Goal: Task Accomplishment & Management: Use online tool/utility

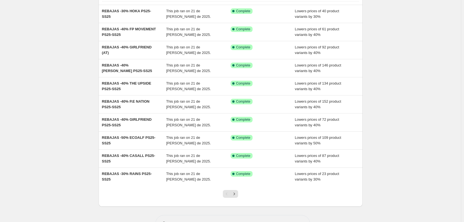
scroll to position [56, 0]
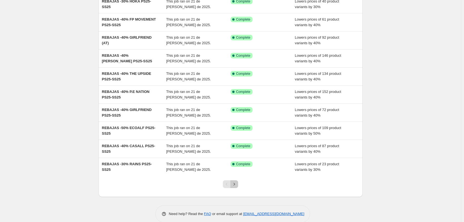
drag, startPoint x: 234, startPoint y: 185, endPoint x: 225, endPoint y: 171, distance: 16.7
click at [235, 185] on icon "Next" at bounding box center [235, 184] width 6 height 6
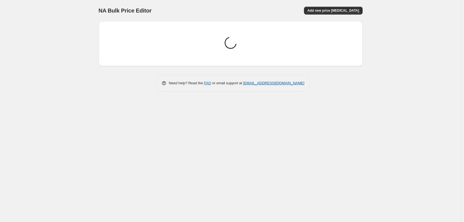
scroll to position [0, 0]
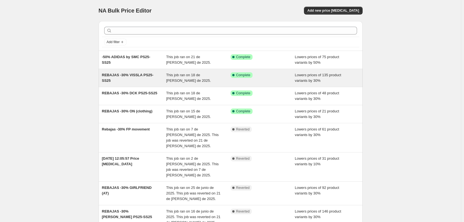
click at [140, 76] on span "REBAJAS -30% VISSLA PS25-SS25" at bounding box center [128, 78] width 52 height 10
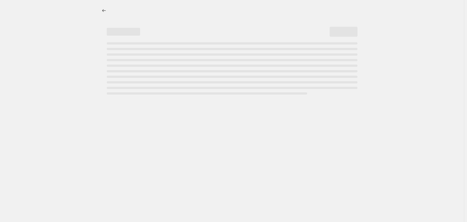
select select "percentage"
select select "collection"
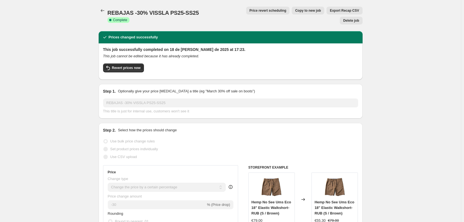
click at [254, 11] on span "Price revert scheduling" at bounding box center [268, 10] width 37 height 4
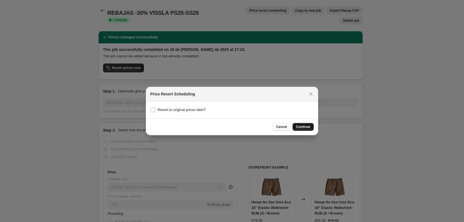
click at [309, 126] on span "Continue" at bounding box center [303, 127] width 14 height 4
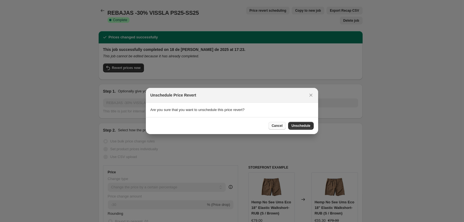
click at [278, 122] on button "Cancel" at bounding box center [278, 126] width 18 height 8
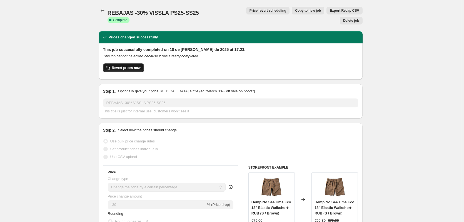
click at [138, 66] on span "Revert prices now" at bounding box center [126, 68] width 29 height 4
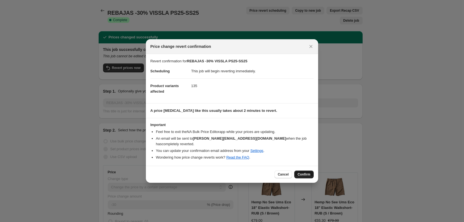
click at [304, 172] on span "Confirm" at bounding box center [304, 174] width 13 height 4
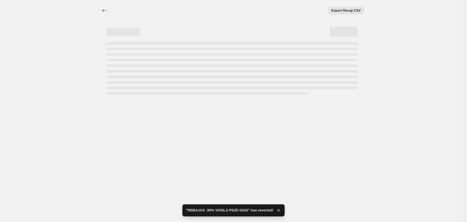
select select "percentage"
select select "collection"
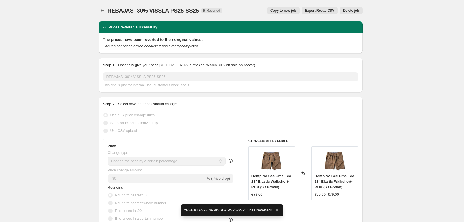
click at [292, 12] on span "Copy to new job" at bounding box center [284, 10] width 26 height 4
select select "percentage"
select select "collection"
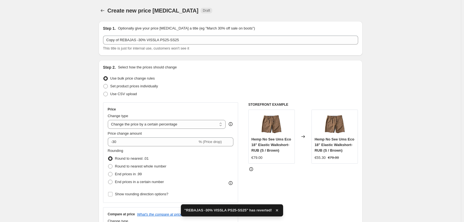
click at [135, 34] on div "Step 1. Optionally give your price [MEDICAL_DATA] a title (eg "March 30% off sa…" at bounding box center [230, 39] width 255 height 26
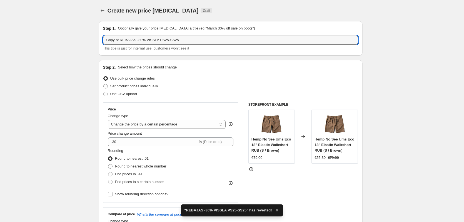
drag, startPoint x: 120, startPoint y: 40, endPoint x: 85, endPoint y: 38, distance: 34.8
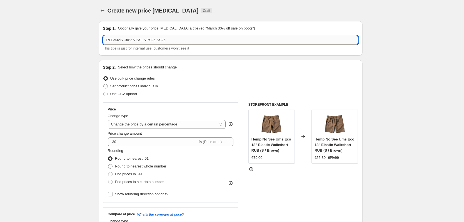
click at [127, 39] on input "REBAJAS -30% VISSLA PS25-SS25" at bounding box center [230, 40] width 255 height 9
type input "REBAJAS -40% VISSLA PS25-SS25"
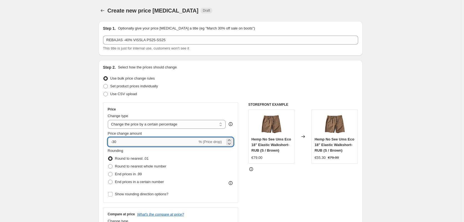
click at [115, 142] on input "-30" at bounding box center [153, 141] width 90 height 9
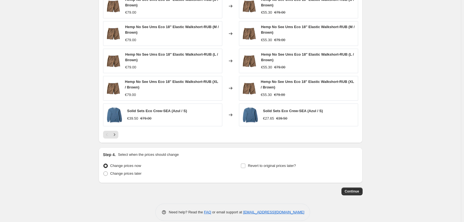
scroll to position [404, 0]
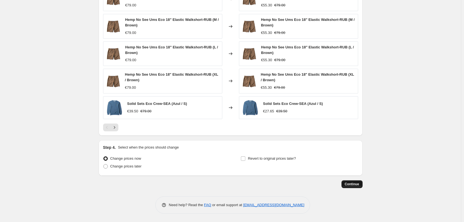
type input "-40"
click at [354, 184] on span "Continue" at bounding box center [352, 184] width 14 height 4
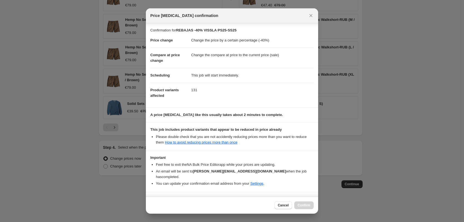
scroll to position [12, 0]
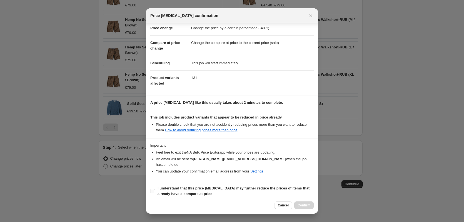
click at [154, 189] on input "I understand that this price [MEDICAL_DATA] may further reduce the prices of it…" at bounding box center [153, 191] width 4 height 4
checkbox input "true"
click at [305, 206] on span "Confirm" at bounding box center [304, 205] width 13 height 4
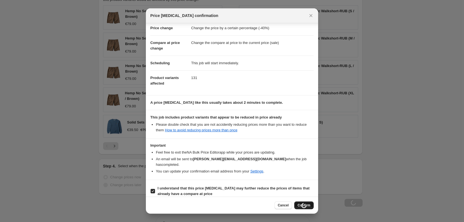
type input "REBAJAS -40% VISSLA PS25-SS25"
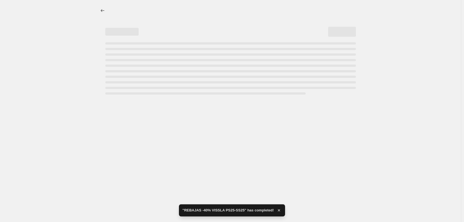
select select "percentage"
select select "collection"
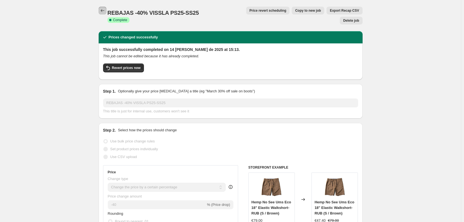
click at [103, 10] on icon "Price change jobs" at bounding box center [103, 11] width 6 height 6
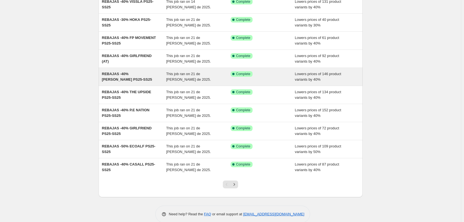
scroll to position [65, 0]
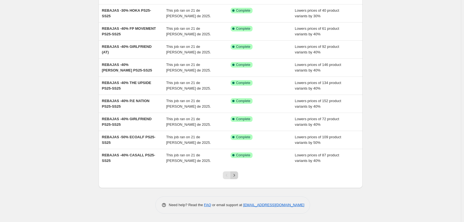
click at [236, 174] on icon "Next" at bounding box center [235, 175] width 6 height 6
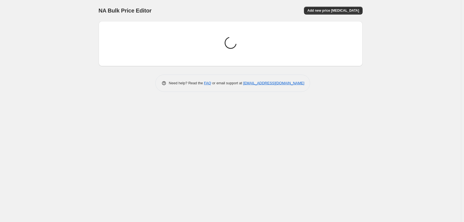
scroll to position [0, 0]
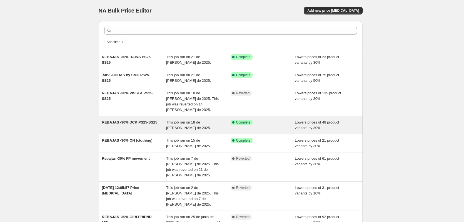
click at [141, 120] on span "REBAJAS -30% DCK PS25-SS25" at bounding box center [129, 122] width 55 height 4
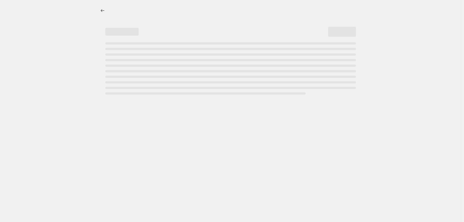
select select "percentage"
select select "collection"
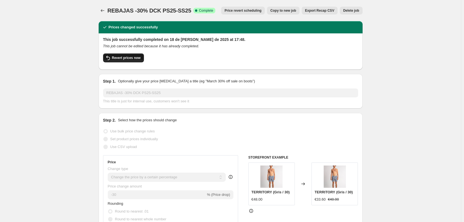
click at [136, 60] on span "Revert prices now" at bounding box center [126, 58] width 29 height 4
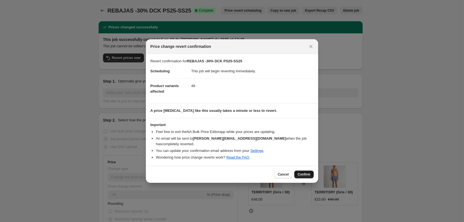
click at [301, 172] on span "Confirm" at bounding box center [304, 174] width 13 height 4
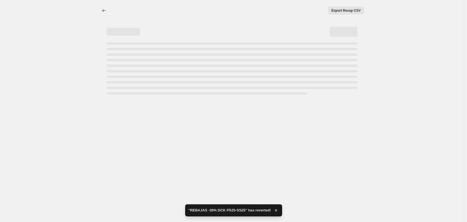
select select "percentage"
select select "collection"
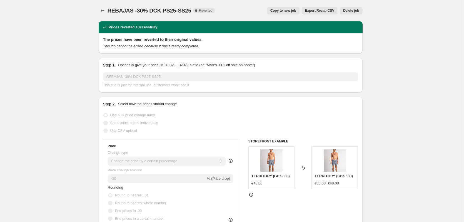
click at [285, 11] on span "Copy to new job" at bounding box center [284, 10] width 26 height 4
select select "percentage"
select select "collection"
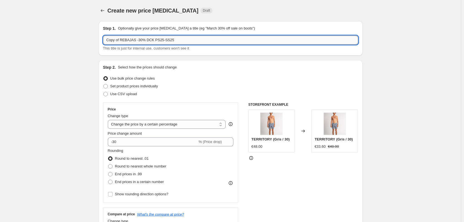
click at [130, 41] on input "Copy of REBAJAS -30% DCK PS25-SS25" at bounding box center [230, 40] width 255 height 9
drag, startPoint x: 120, startPoint y: 40, endPoint x: 88, endPoint y: 43, distance: 32.7
click at [127, 40] on input "REBAJAS -30% DCK PS25-SS25" at bounding box center [230, 40] width 255 height 9
type input "REBAJAS -40% DCK PS25-SS25"
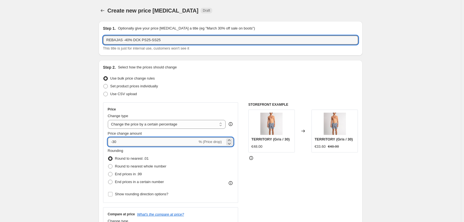
click at [115, 142] on input "-30" at bounding box center [153, 141] width 90 height 9
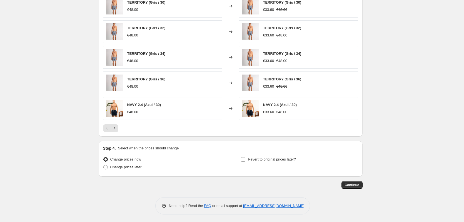
scroll to position [397, 0]
type input "-40"
click at [356, 186] on span "Continue" at bounding box center [352, 184] width 14 height 4
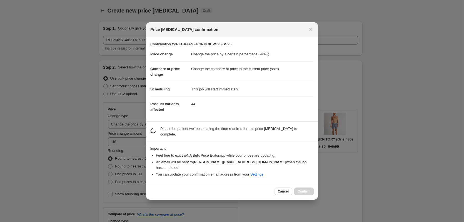
scroll to position [0, 0]
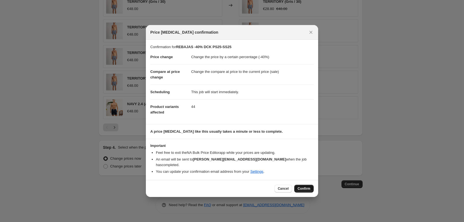
click at [310, 186] on span "Confirm" at bounding box center [304, 188] width 13 height 4
type input "REBAJAS -40% DCK PS25-SS25"
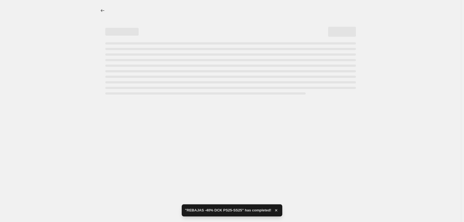
select select "percentage"
select select "collection"
